Goal: Task Accomplishment & Management: Manage account settings

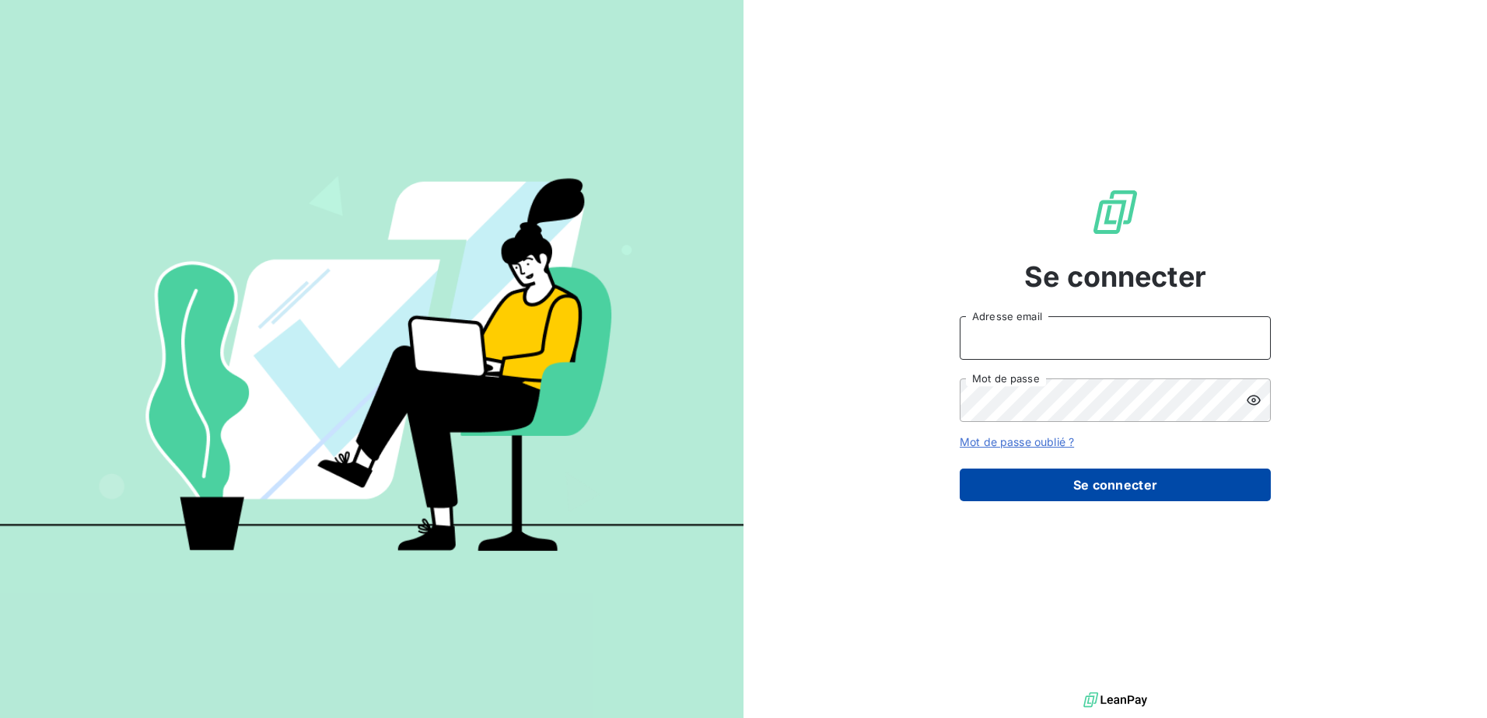
type input "[EMAIL_ADDRESS][DOMAIN_NAME]"
click at [1085, 482] on button "Se connecter" at bounding box center [1115, 485] width 311 height 33
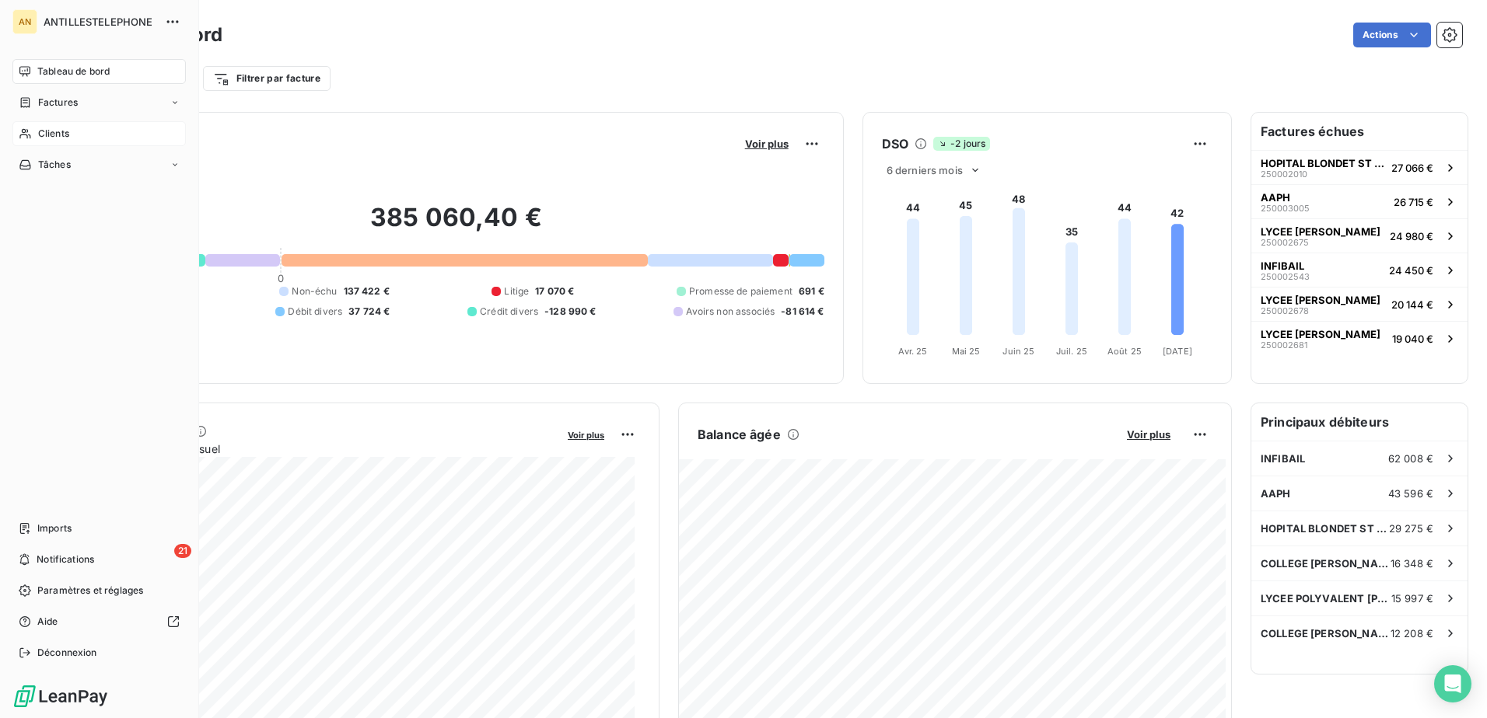
click at [33, 126] on div "Clients" at bounding box center [98, 133] width 173 height 25
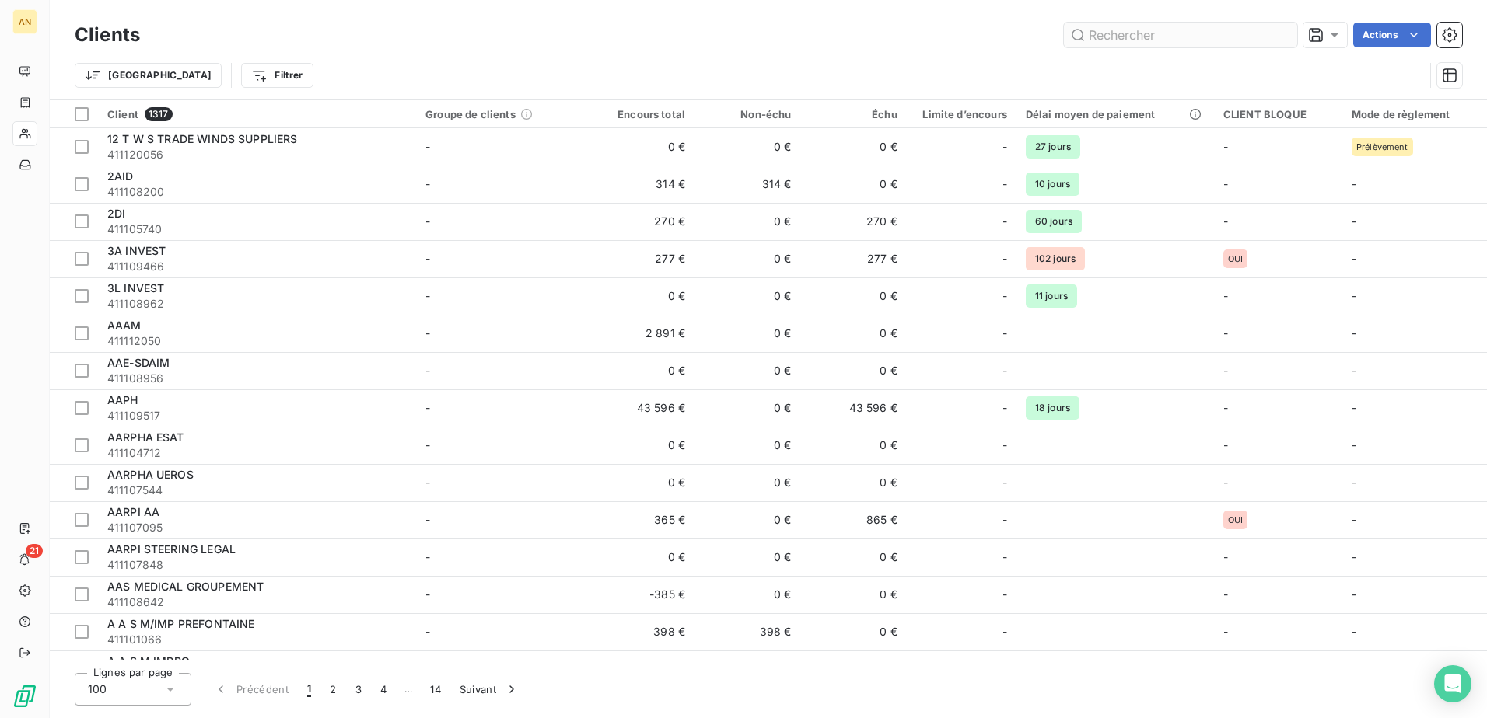
click at [1089, 35] on input "text" at bounding box center [1180, 35] width 233 height 25
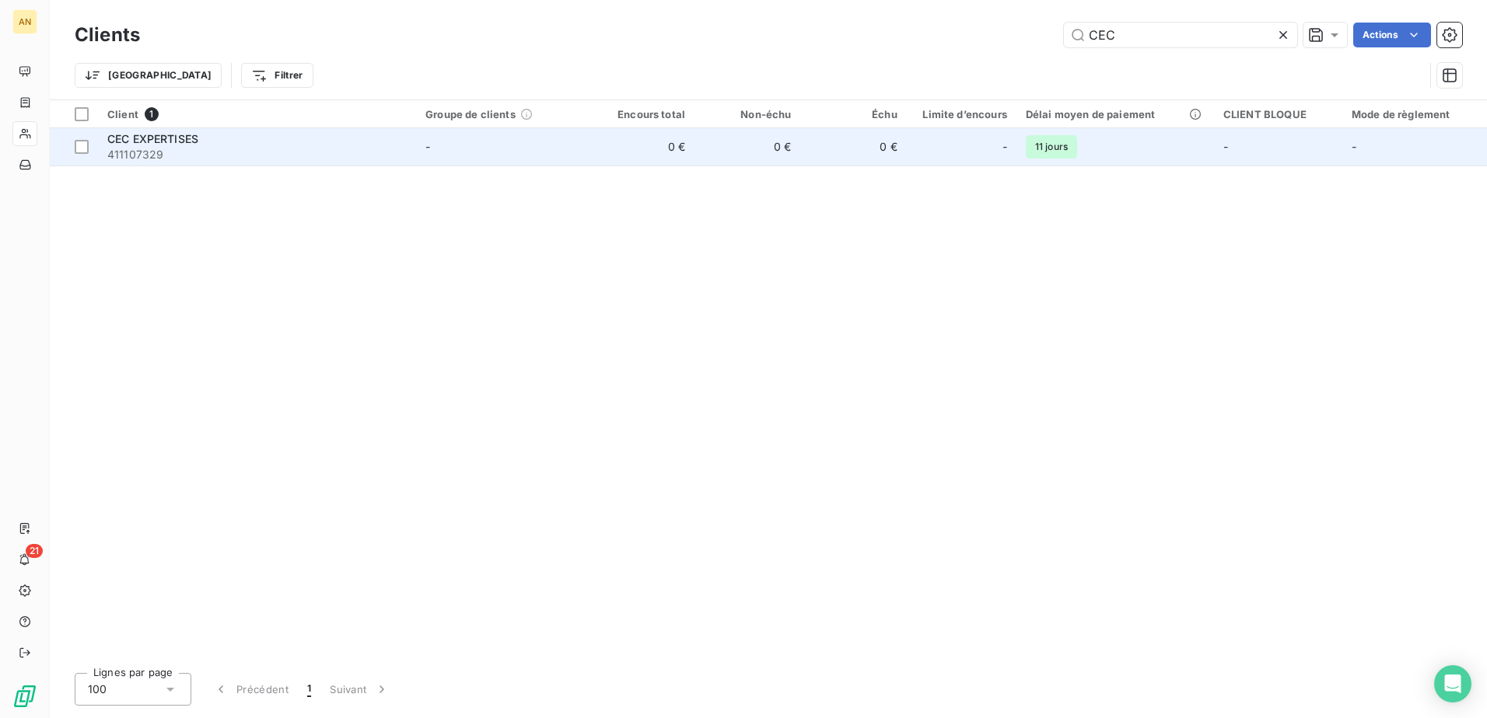
type input "CEC"
click at [834, 149] on td "0 €" at bounding box center [853, 146] width 106 height 37
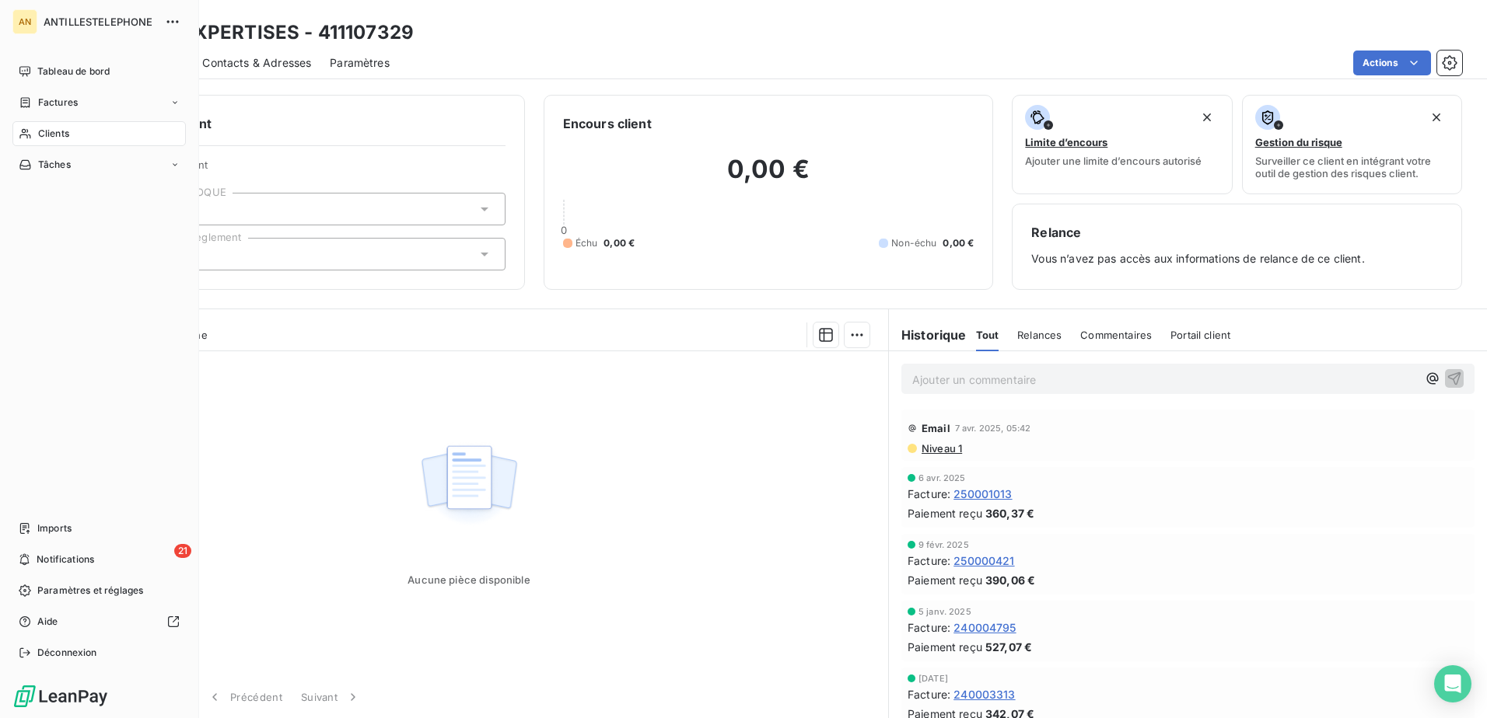
click at [49, 135] on span "Clients" at bounding box center [53, 134] width 31 height 14
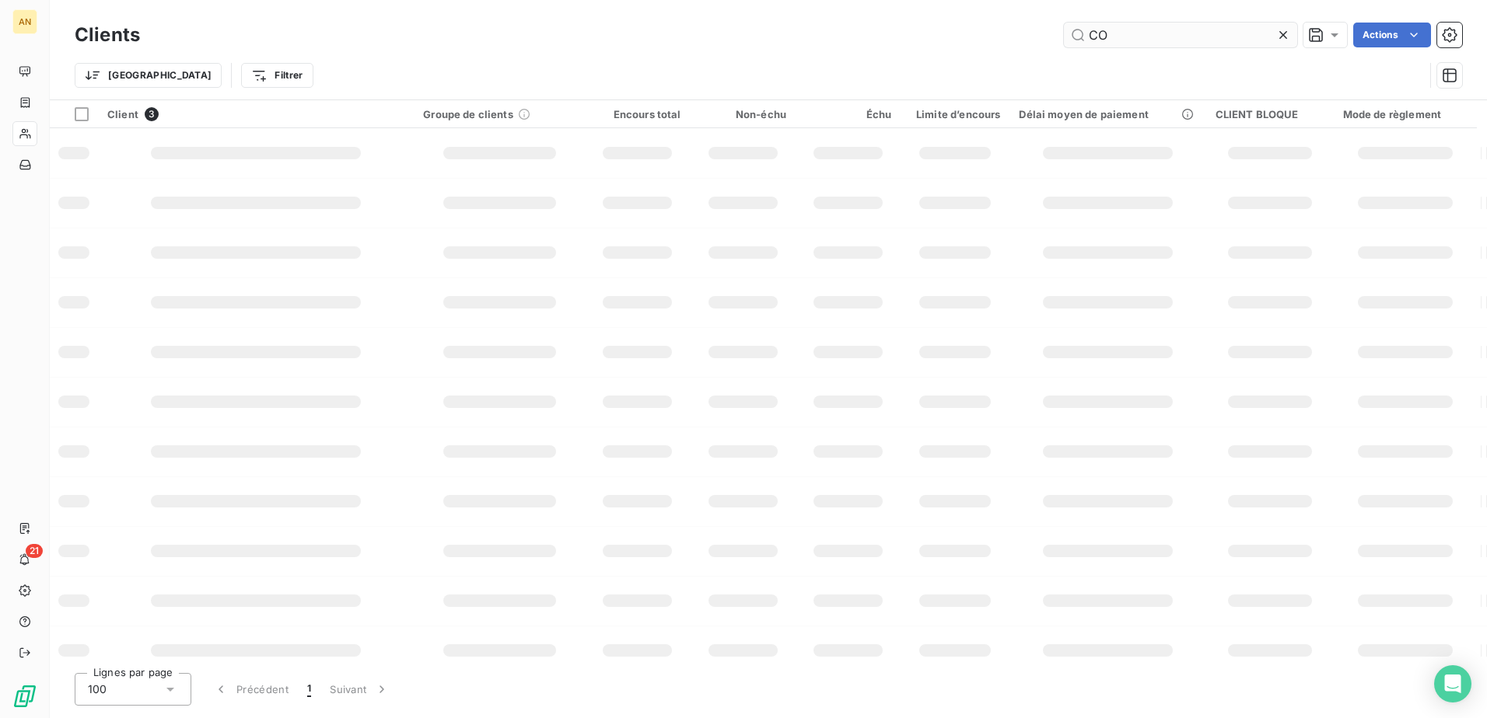
type input "C"
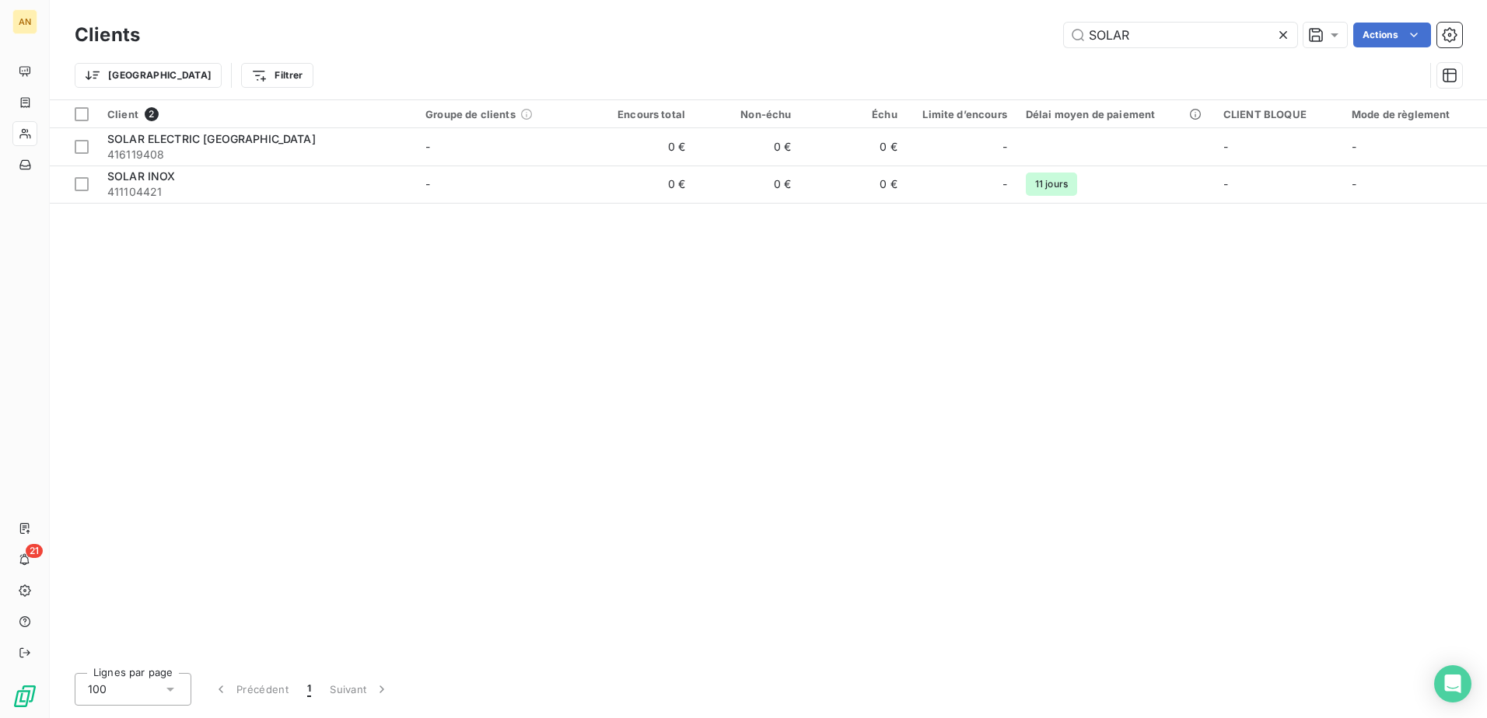
type input "SOLAR"
